Goal: Go to known website: Go to known website

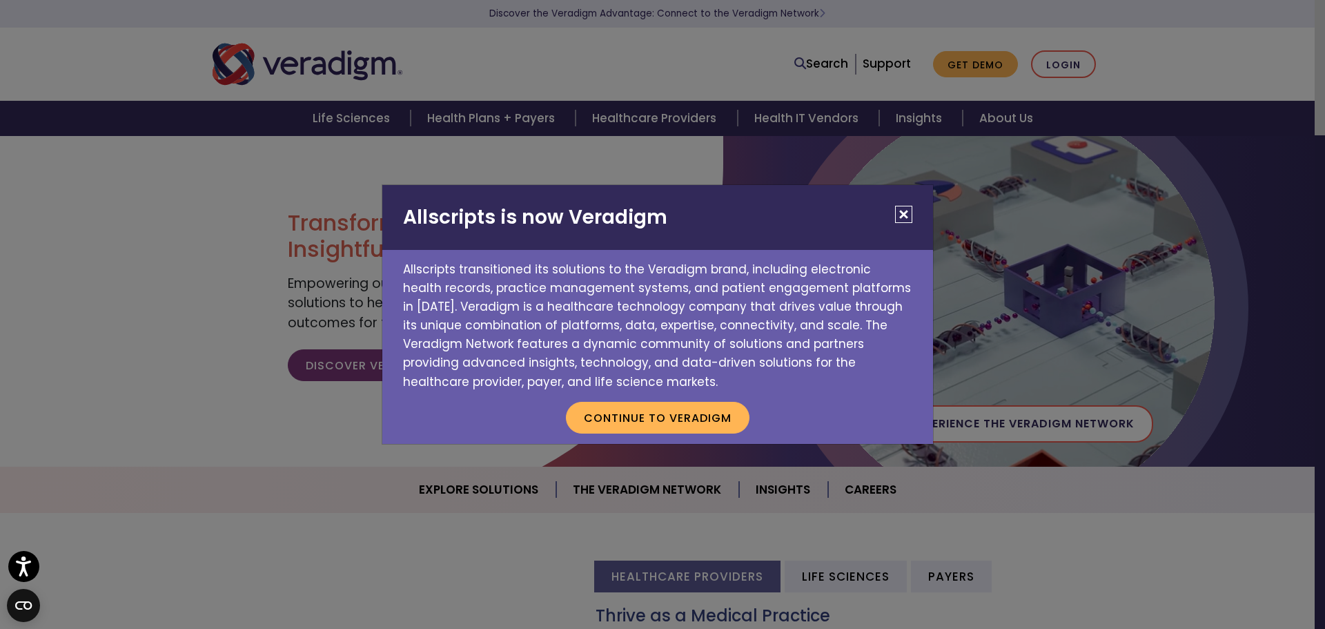
click at [901, 207] on button "Close" at bounding box center [903, 214] width 17 height 17
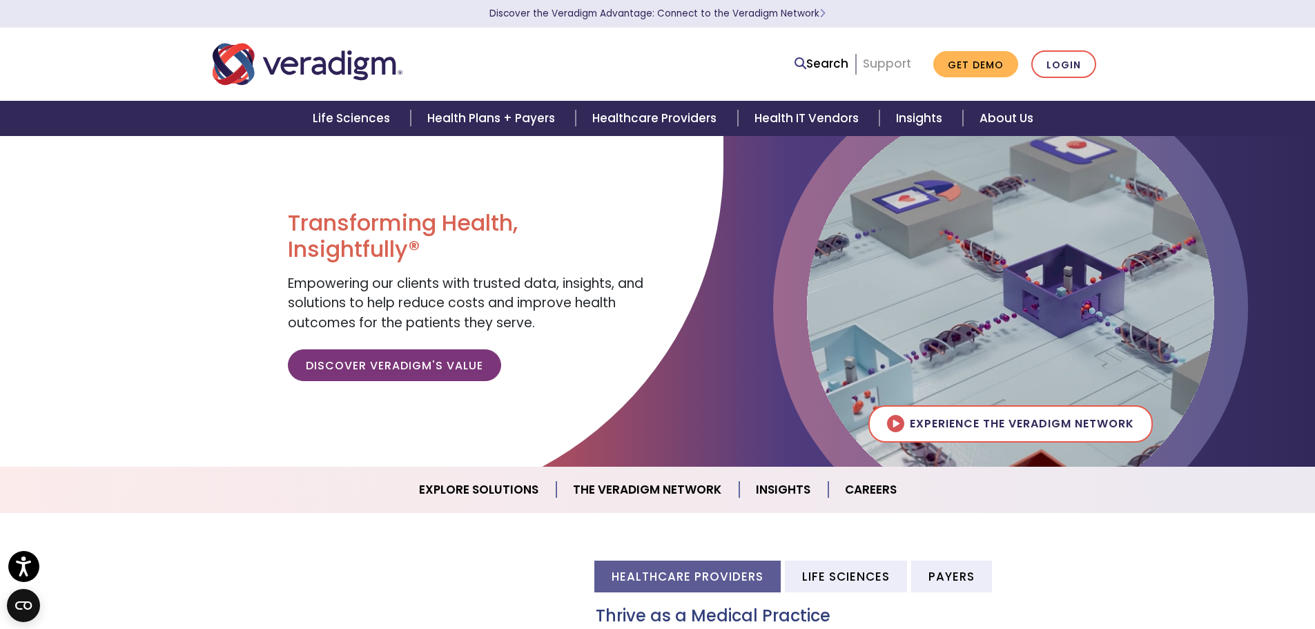
click at [888, 66] on link "Support" at bounding box center [887, 63] width 48 height 17
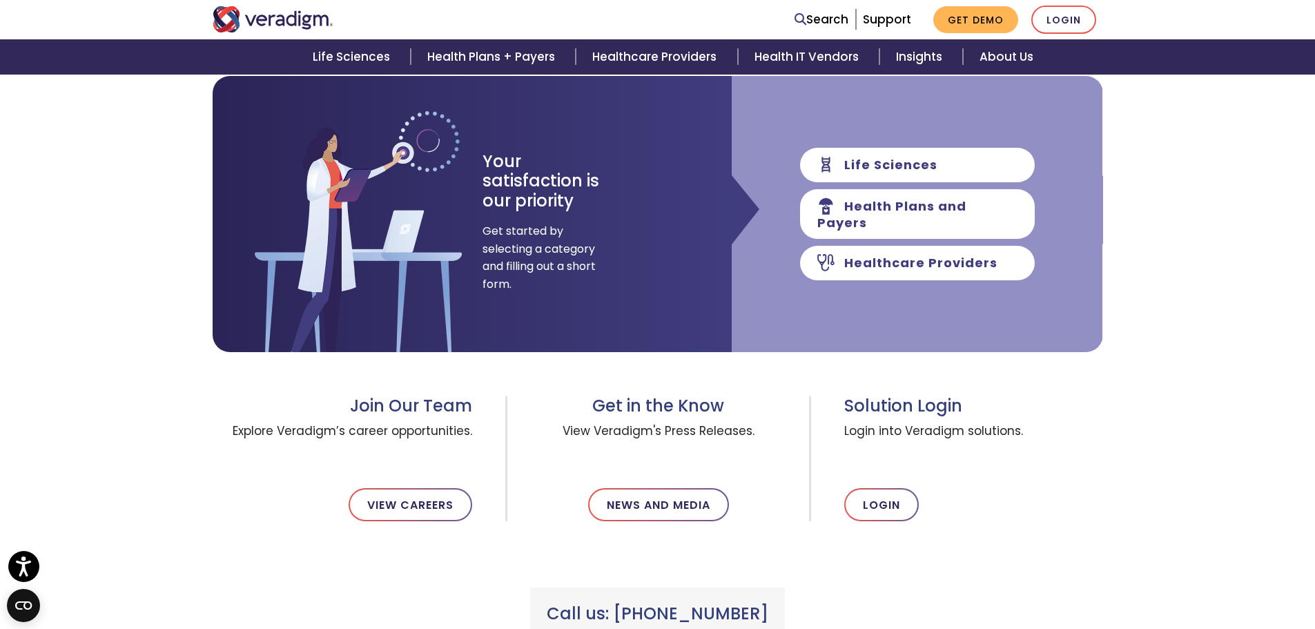
scroll to position [161, 0]
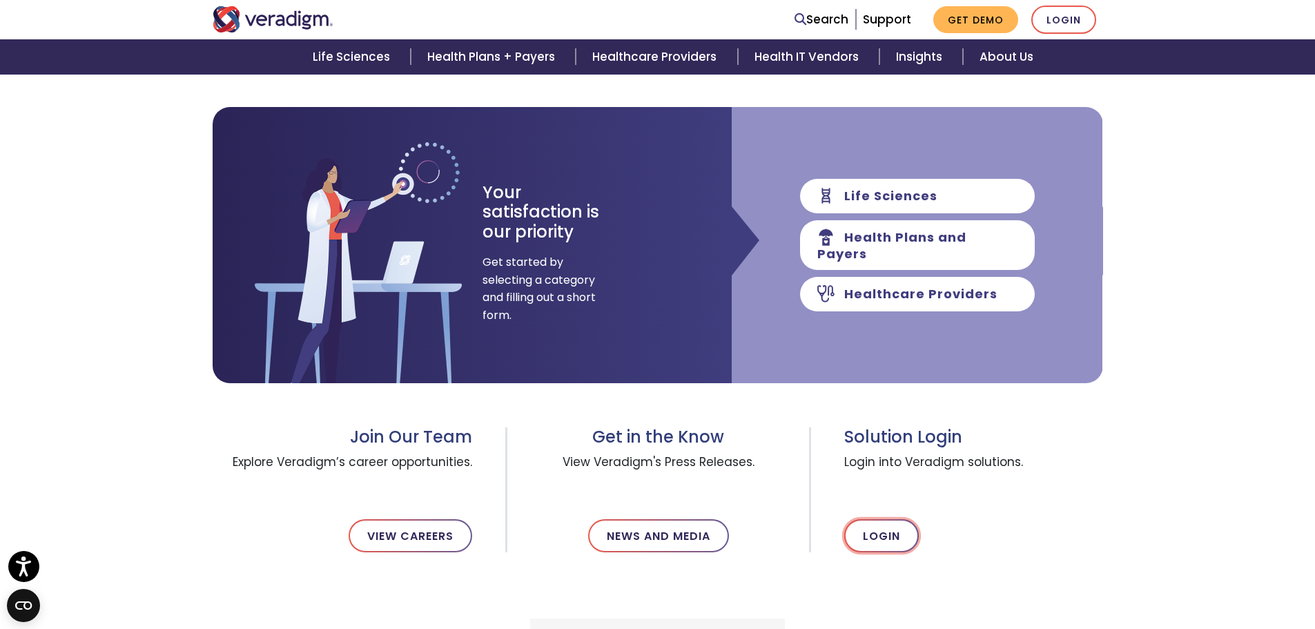
click at [883, 541] on link "Login" at bounding box center [881, 535] width 75 height 33
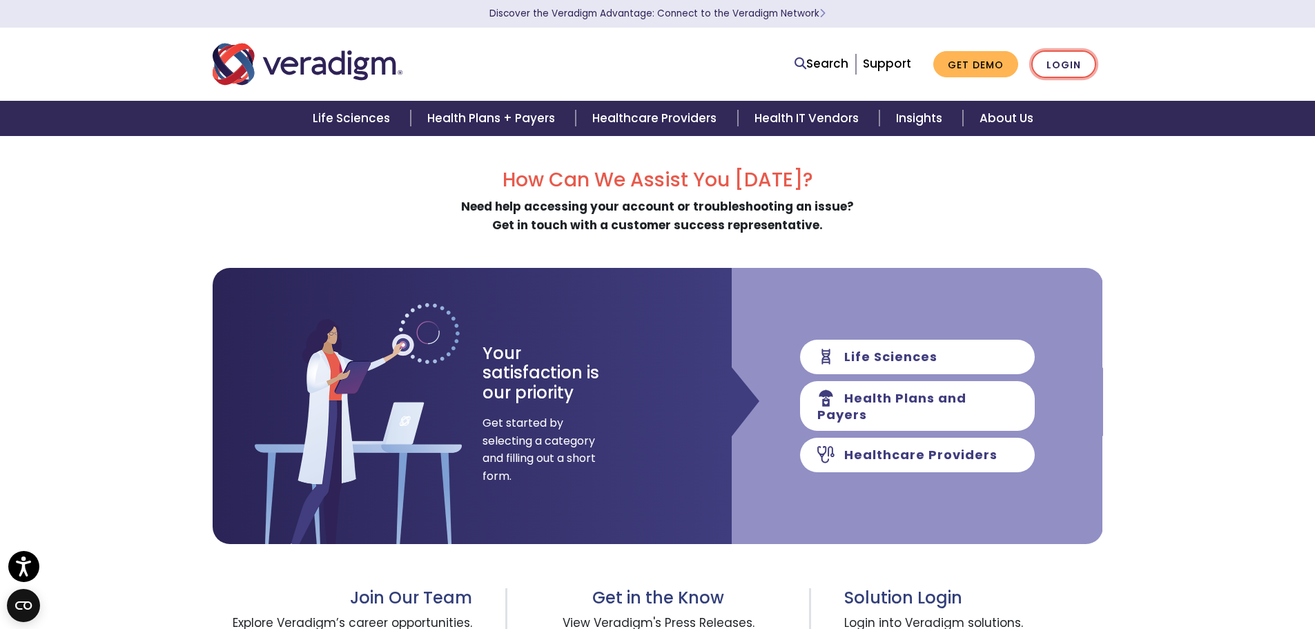
click at [1058, 68] on link "Login" at bounding box center [1063, 64] width 65 height 28
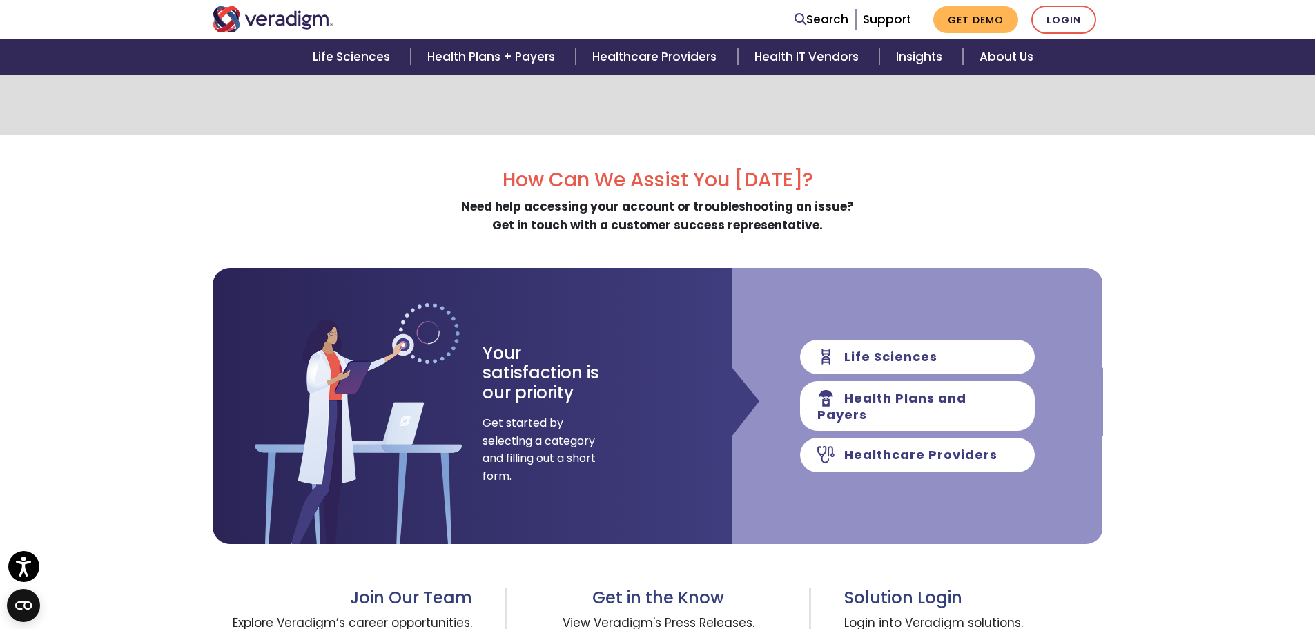
scroll to position [322, 0]
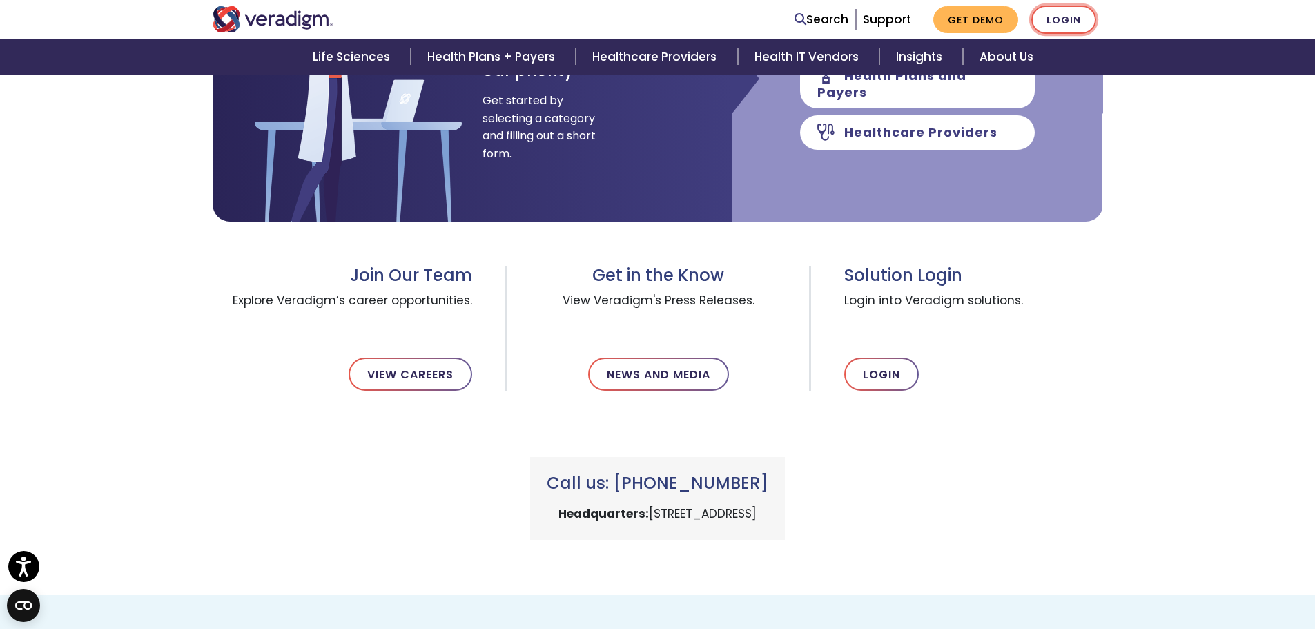
click at [1074, 21] on link "Login" at bounding box center [1063, 20] width 65 height 28
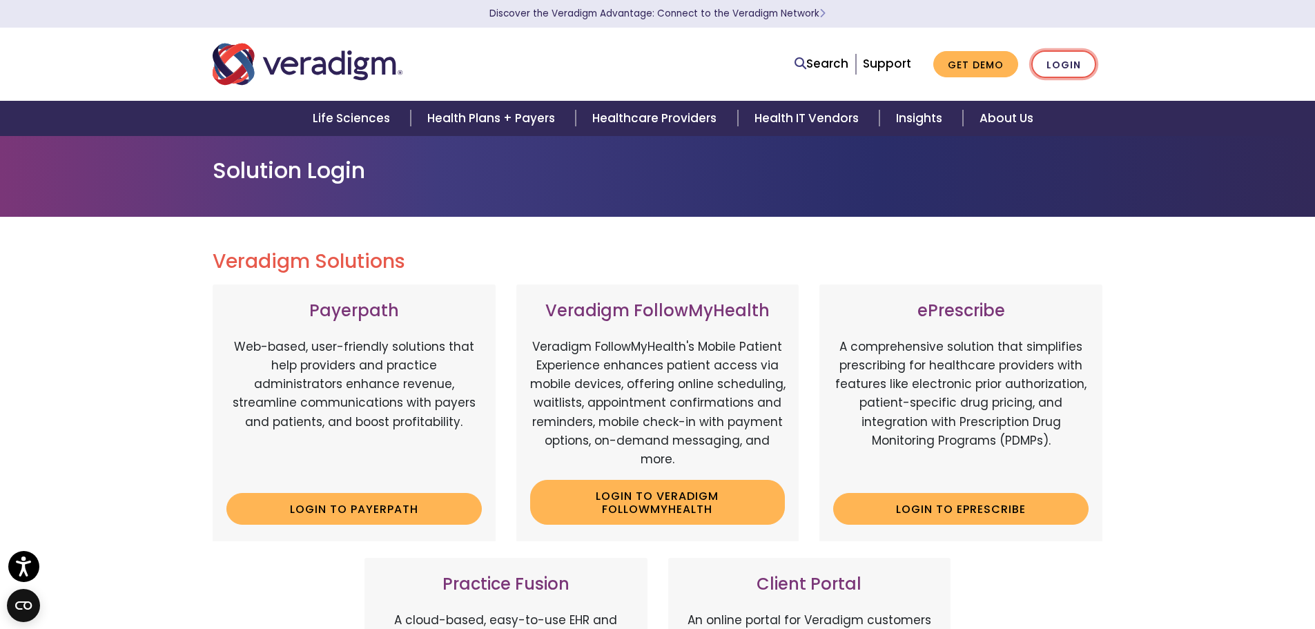
click at [1059, 70] on link "Login" at bounding box center [1063, 64] width 65 height 28
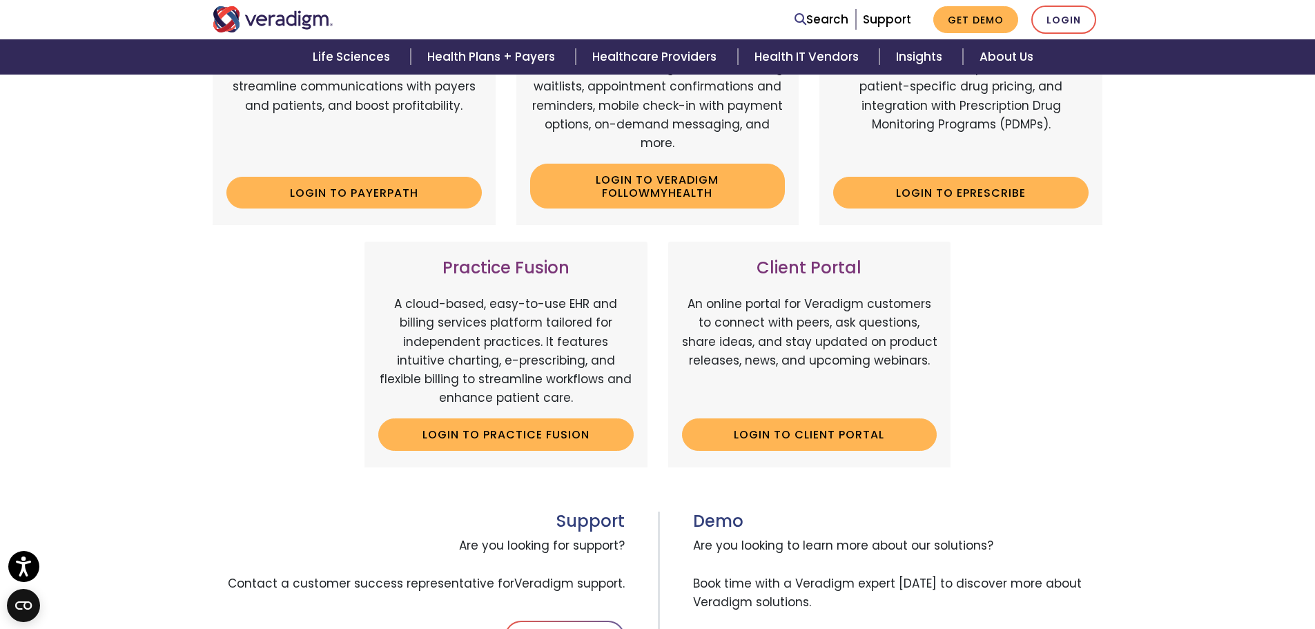
scroll to position [322, 0]
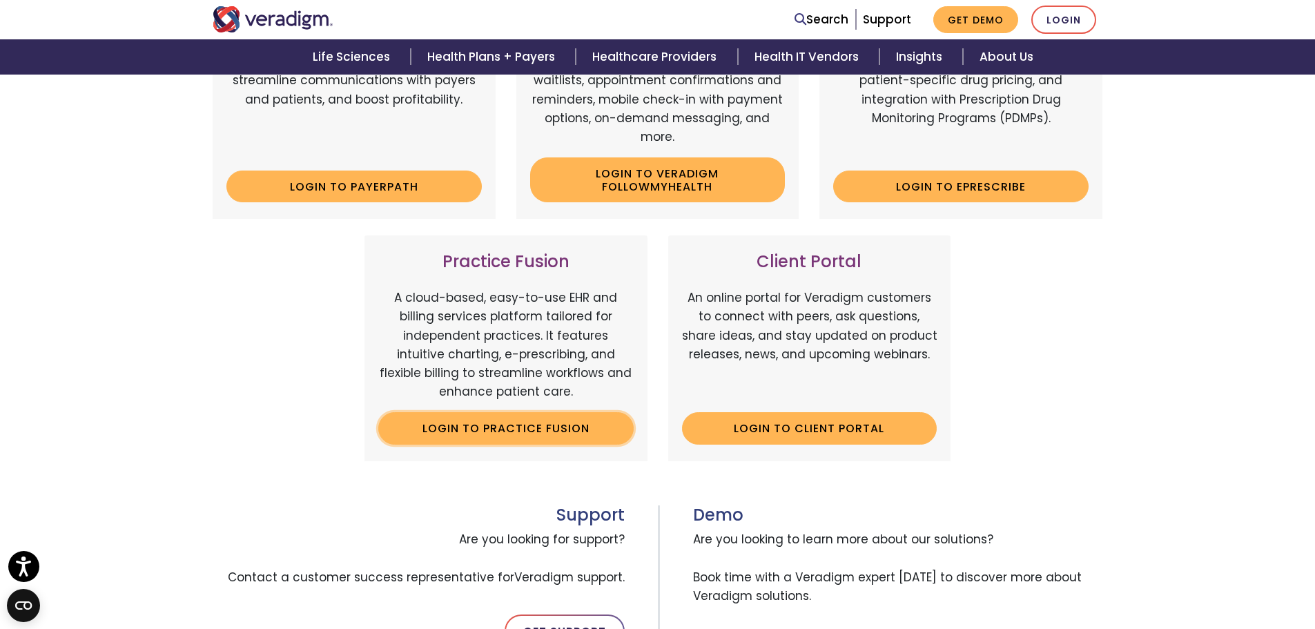
click at [512, 429] on link "Login to Practice Fusion" at bounding box center [505, 428] width 255 height 32
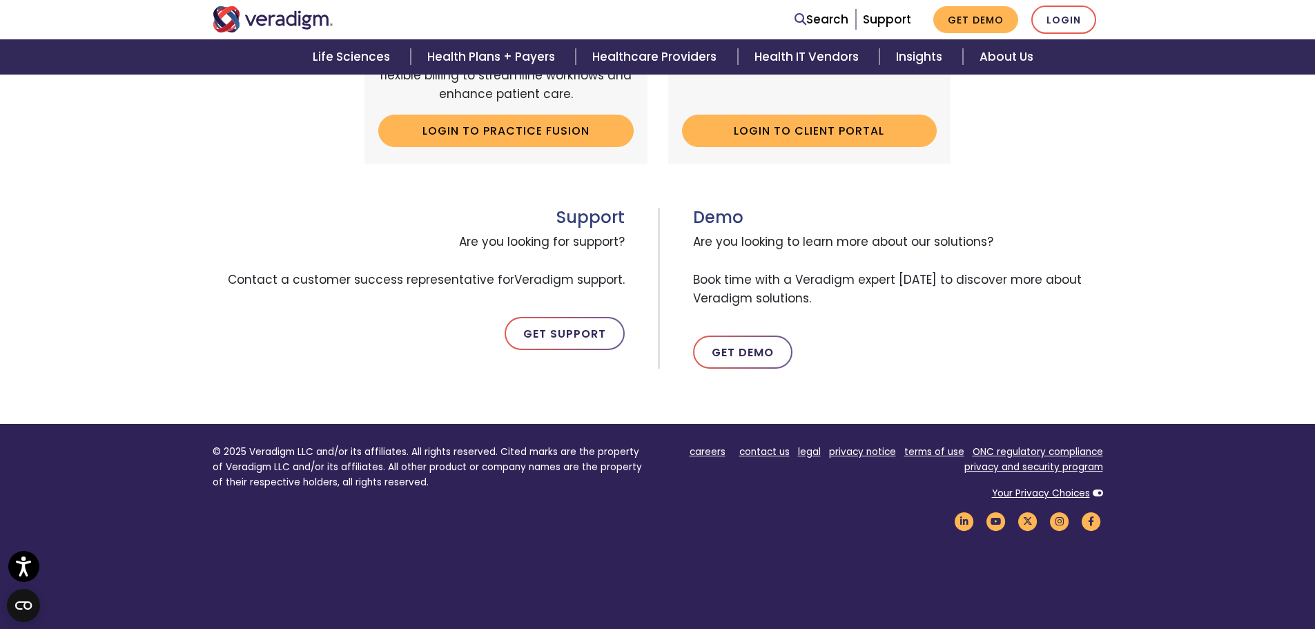
scroll to position [644, 0]
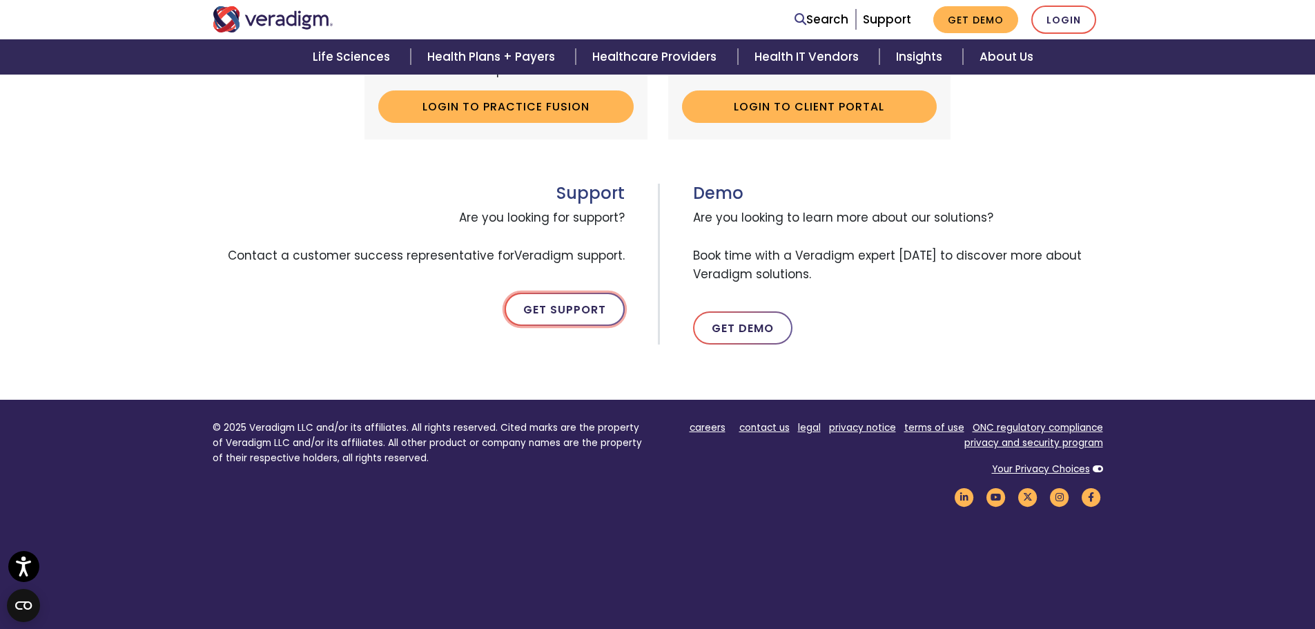
click at [572, 309] on link "Get Support" at bounding box center [565, 309] width 120 height 33
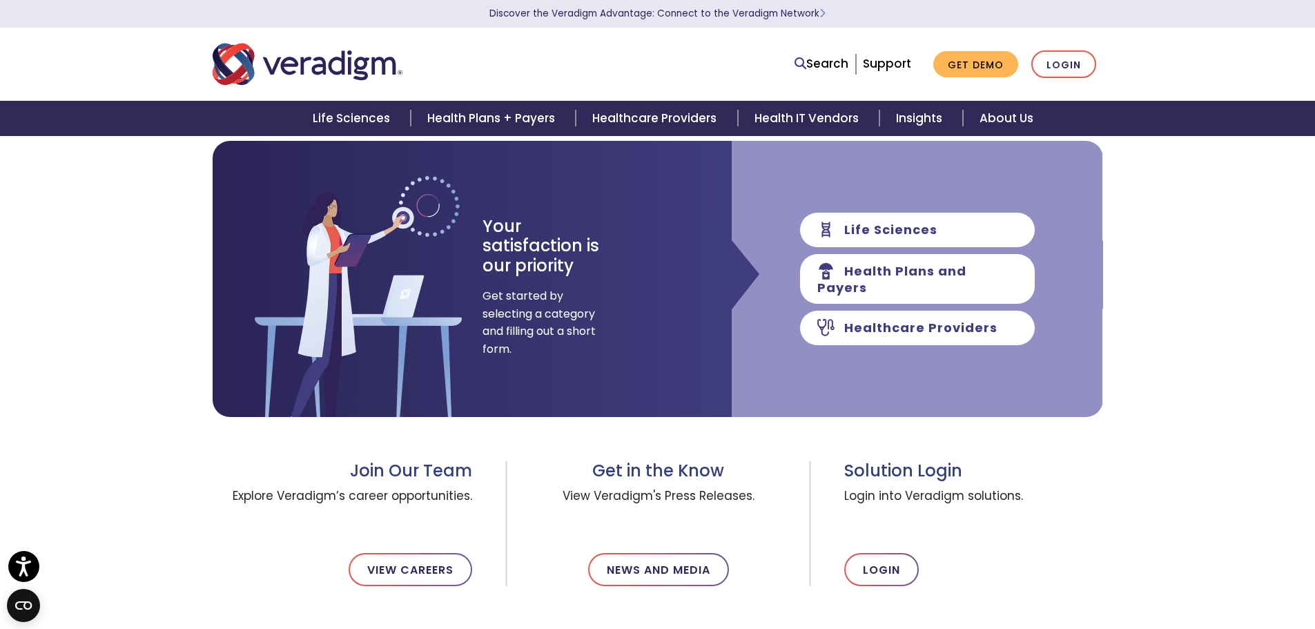
scroll to position [322, 0]
